Goal: Task Accomplishment & Management: Manage account settings

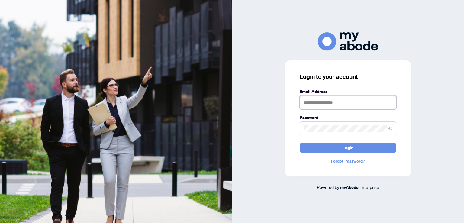
click at [322, 105] on input "text" at bounding box center [348, 103] width 97 height 14
type input "**********"
click at [300, 143] on button "Login" at bounding box center [348, 148] width 97 height 10
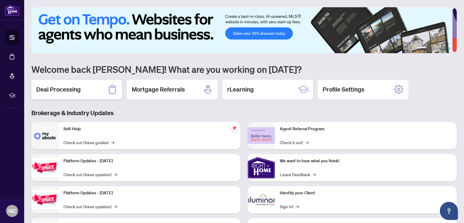
click at [68, 90] on h2 "Deal Processing" at bounding box center [58, 89] width 44 height 8
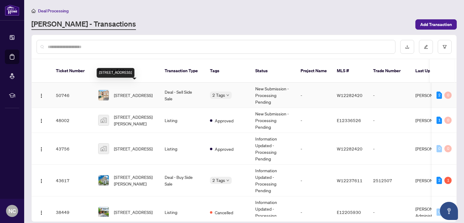
click at [132, 92] on span "[STREET_ADDRESS]" at bounding box center [133, 95] width 39 height 7
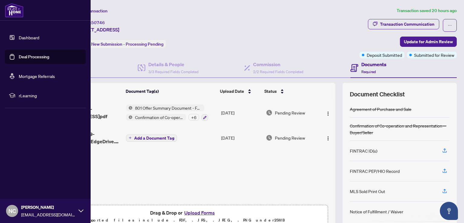
click at [83, 210] on div "NC [PERSON_NAME] [PERSON_NAME][EMAIL_ADDRESS][DOMAIN_NAME]" at bounding box center [45, 211] width 91 height 24
click at [24, 175] on span "Logout" at bounding box center [25, 175] width 14 height 10
